Goal: Transaction & Acquisition: Purchase product/service

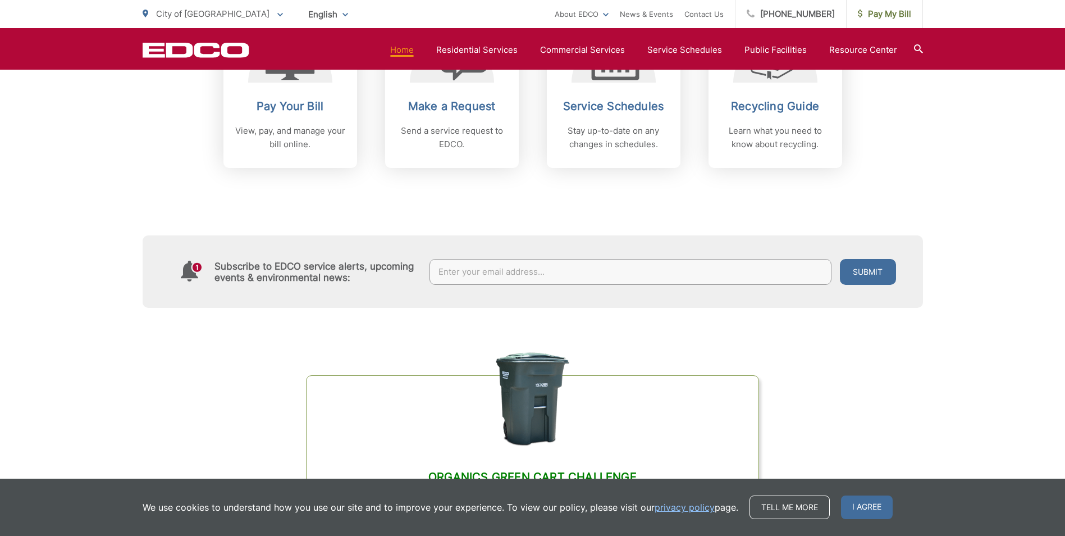
scroll to position [393, 0]
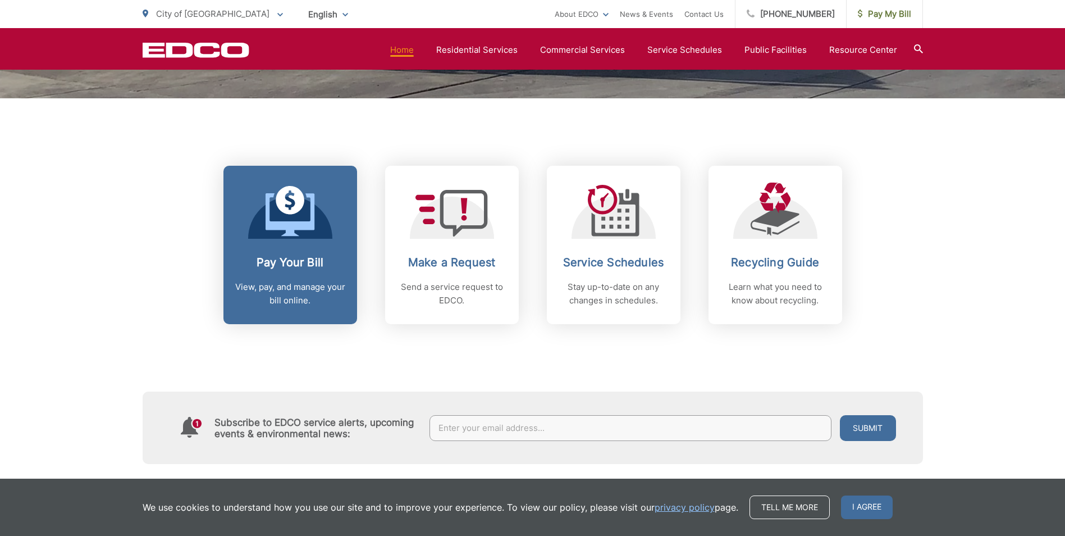
click at [299, 208] on icon at bounding box center [290, 200] width 29 height 29
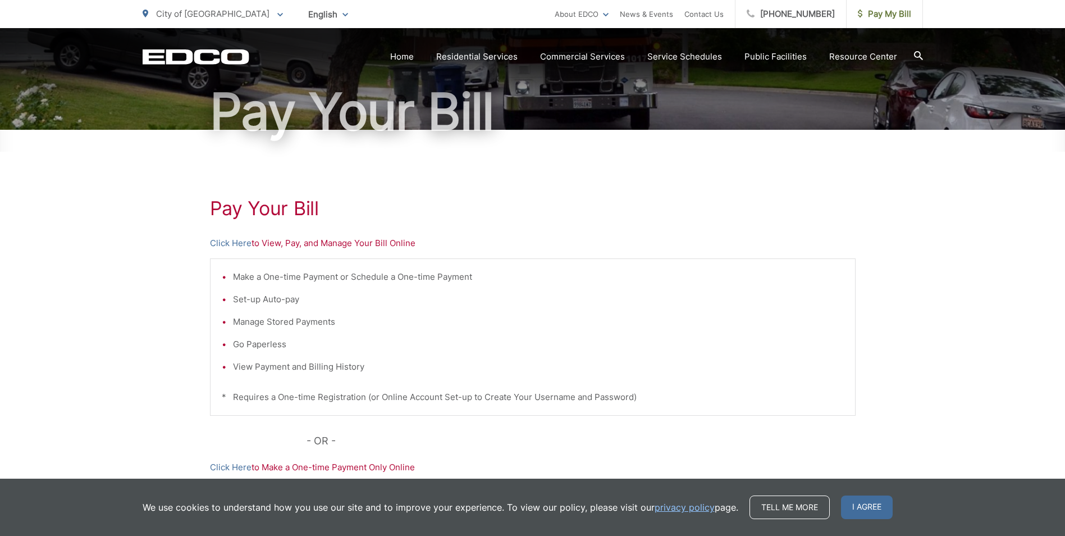
scroll to position [168, 0]
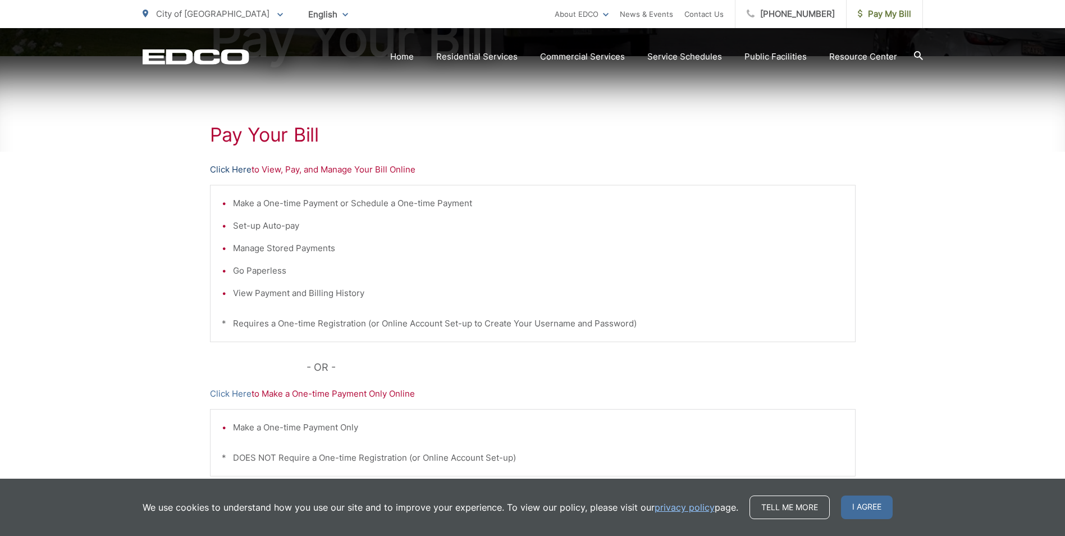
click at [227, 172] on link "Click Here" at bounding box center [231, 169] width 42 height 13
